Goal: Information Seeking & Learning: Learn about a topic

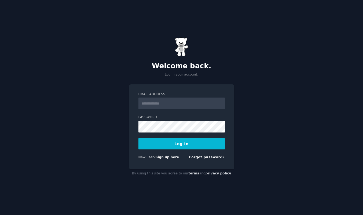
click at [174, 107] on input "Email Address" at bounding box center [182, 104] width 86 height 12
type input "**********"
click at [139, 138] on button "Log In" at bounding box center [182, 143] width 86 height 11
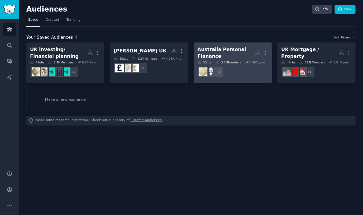
click at [221, 54] on div "Australia Personal Fianance" at bounding box center [226, 52] width 57 height 13
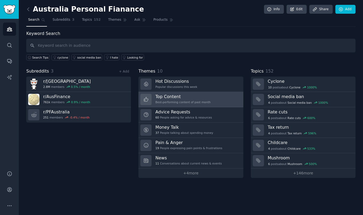
click at [187, 96] on h3 "Top Content" at bounding box center [183, 97] width 55 height 6
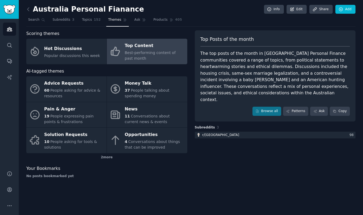
click at [249, 89] on div "The top posts of the month in [GEOGRAPHIC_DATA] Personal Finance communities co…" at bounding box center [276, 76] width 150 height 53
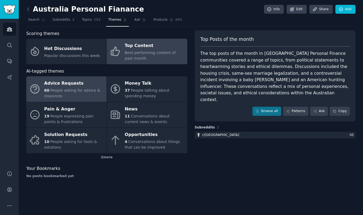
click at [72, 91] on span "People asking for advice & resources" at bounding box center [72, 93] width 56 height 10
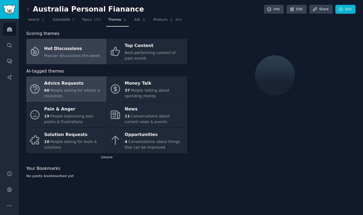
click at [82, 44] on link "Hot Discussions Popular discussions this week" at bounding box center [66, 52] width 80 height 26
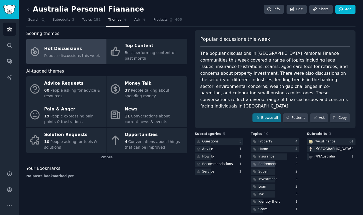
click at [265, 162] on div "Retirement" at bounding box center [268, 164] width 18 height 5
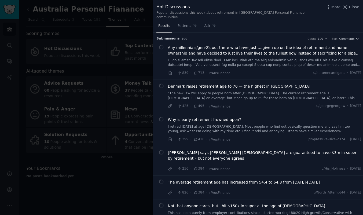
click at [235, 58] on link at bounding box center [265, 62] width 194 height 9
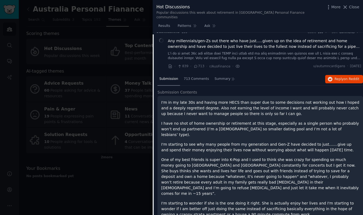
scroll to position [8, 0]
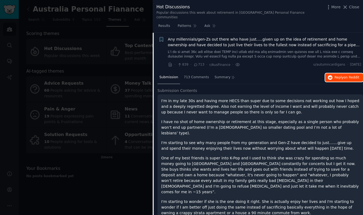
click at [341, 75] on span "Reply on Reddit" at bounding box center [347, 77] width 25 height 5
click at [120, 46] on div at bounding box center [181, 107] width 363 height 215
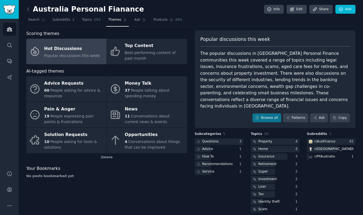
click at [32, 10] on link at bounding box center [29, 9] width 7 height 9
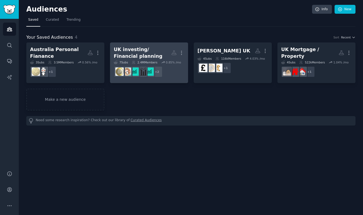
click at [137, 47] on div "UK investing/ Financial planning" at bounding box center [142, 52] width 57 height 13
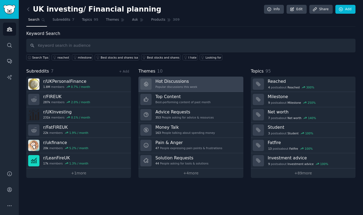
click at [169, 86] on div "Popular discussions this week" at bounding box center [177, 87] width 42 height 4
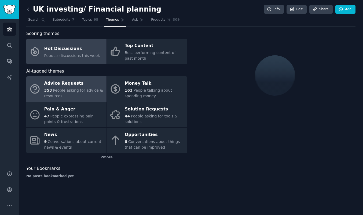
click at [66, 89] on span "People asking for advice & resources" at bounding box center [73, 93] width 59 height 10
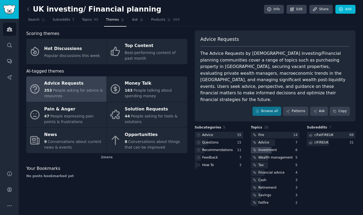
click at [264, 148] on div "Investment" at bounding box center [268, 150] width 19 height 5
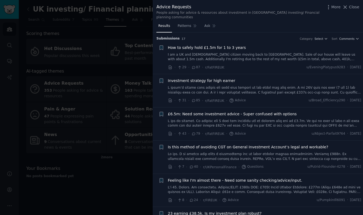
click at [240, 52] on link "I am a UK and [DEMOGRAPHIC_DATA] citizen moving back to [GEOGRAPHIC_DATA]. Sale…" at bounding box center [265, 56] width 194 height 9
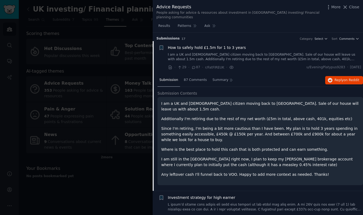
scroll to position [8, 0]
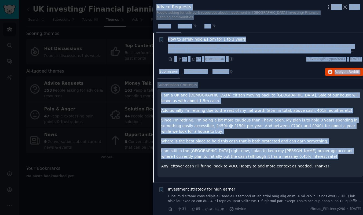
drag, startPoint x: 322, startPoint y: 151, endPoint x: 140, endPoint y: 95, distance: 190.7
click at [140, 95] on div "Advice Requests People asking for advice & resources about investment in [GEOGR…" at bounding box center [181, 107] width 363 height 215
click at [330, 70] on icon "button" at bounding box center [330, 72] width 5 height 5
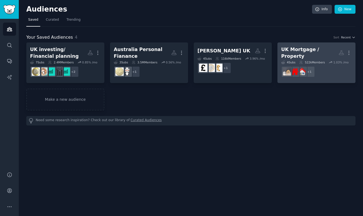
click at [294, 54] on div "UK Mortgage / Property" at bounding box center [309, 52] width 57 height 13
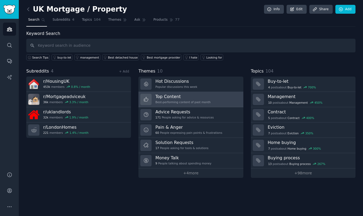
click at [174, 98] on h3 "Top Content" at bounding box center [183, 97] width 55 height 6
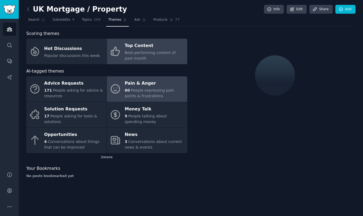
click at [157, 91] on span "People expressing pain points & frustrations" at bounding box center [149, 93] width 49 height 10
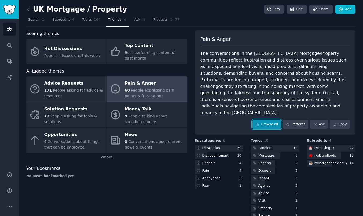
click at [269, 120] on link "Browse all" at bounding box center [267, 124] width 29 height 9
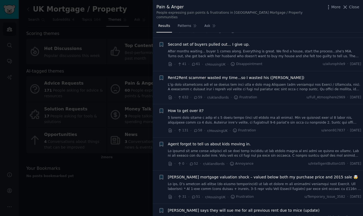
scroll to position [239, 0]
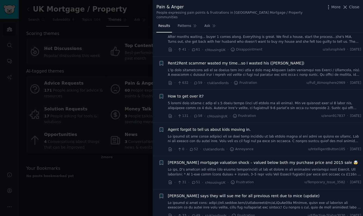
click at [105, 177] on div at bounding box center [181, 108] width 363 height 216
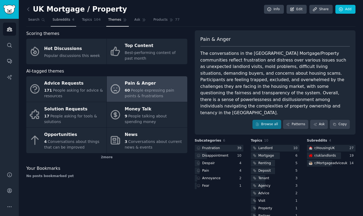
click at [62, 19] on span "Subreddits" at bounding box center [62, 19] width 18 height 5
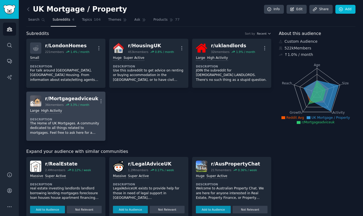
click at [67, 127] on p "The Home of UK Mortgages. A community dedicated to all things related to mortga…" at bounding box center [66, 128] width 72 height 14
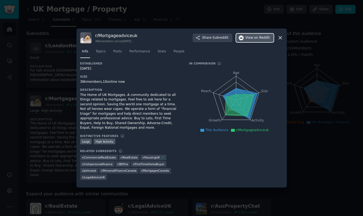
click at [256, 39] on span "on Reddit" at bounding box center [262, 37] width 16 height 5
click at [281, 39] on icon at bounding box center [280, 38] width 3 height 3
